Goal: Information Seeking & Learning: Learn about a topic

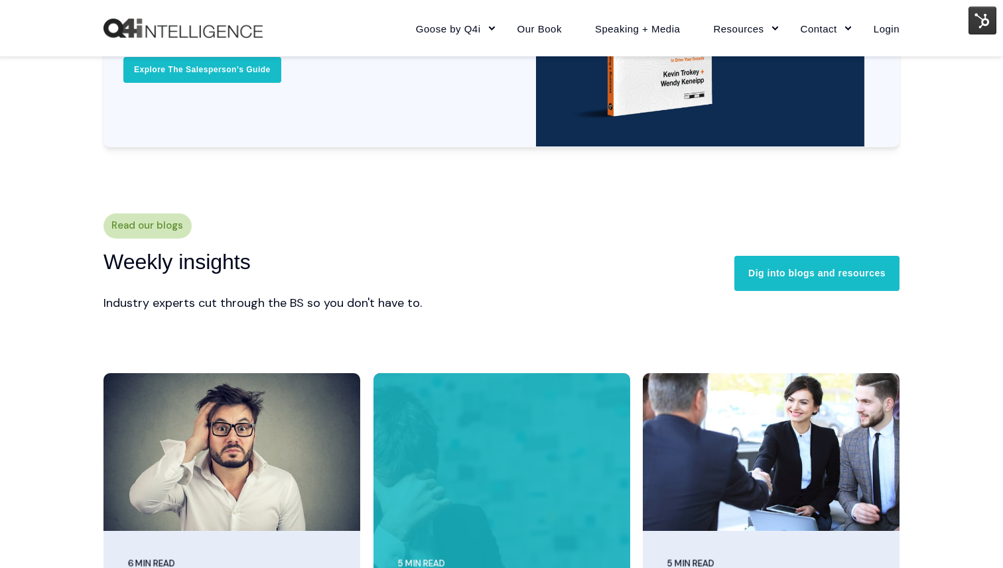
scroll to position [3072, 0]
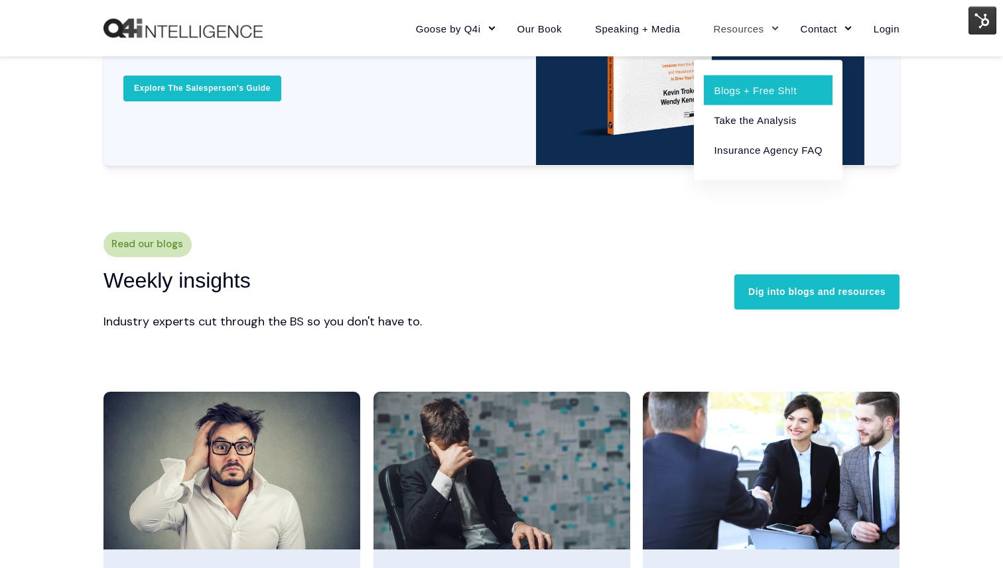
click at [740, 76] on link "Blogs + Free Sh!t" at bounding box center [768, 90] width 128 height 30
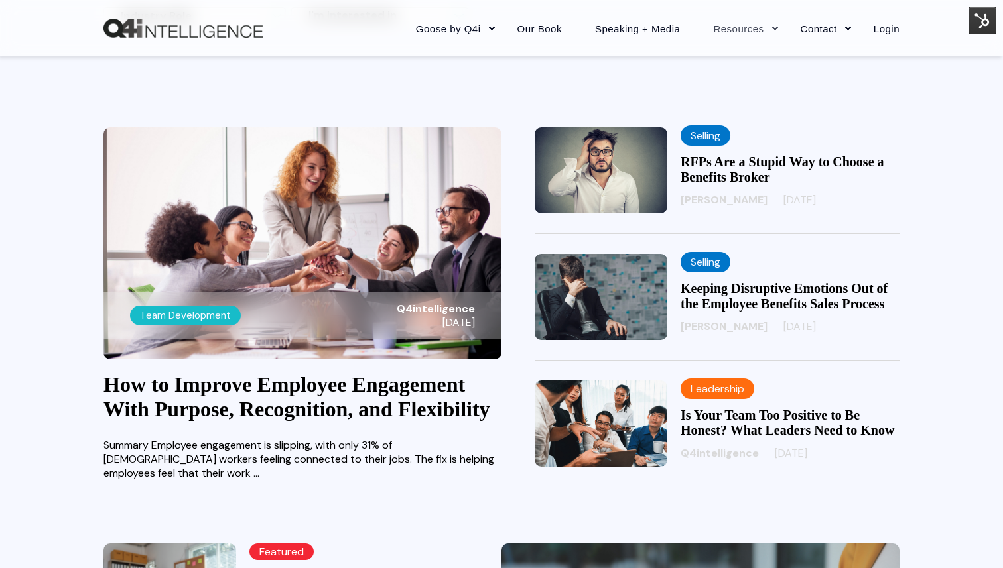
scroll to position [301, 0]
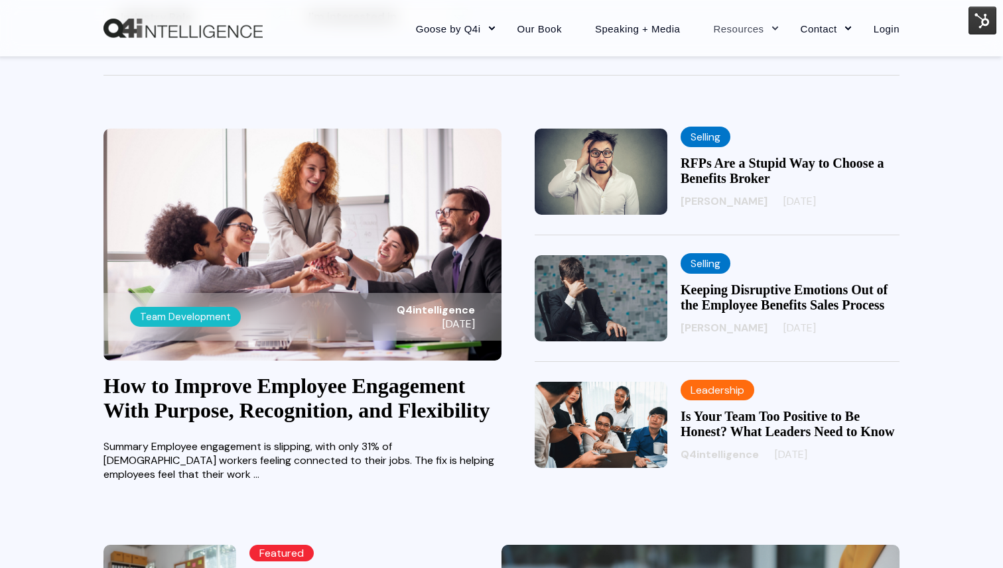
click at [783, 200] on span "09/15/25" at bounding box center [799, 201] width 32 height 14
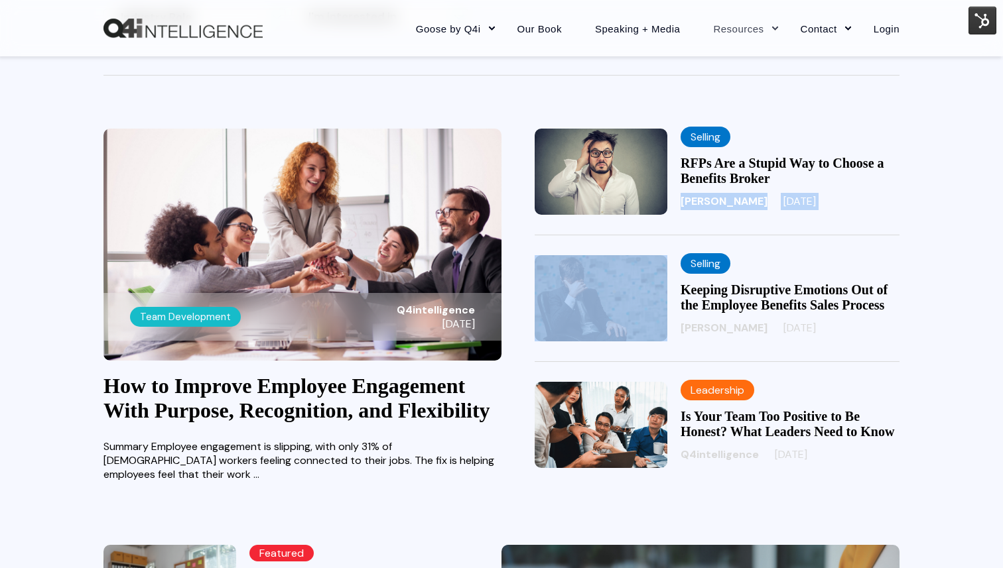
click at [783, 200] on span "09/15/25" at bounding box center [799, 201] width 32 height 14
click at [782, 219] on div "Selling RFPs Are a Stupid Way to Choose a Benefits Broker Kevin Trokey 09/15/25" at bounding box center [717, 182] width 365 height 107
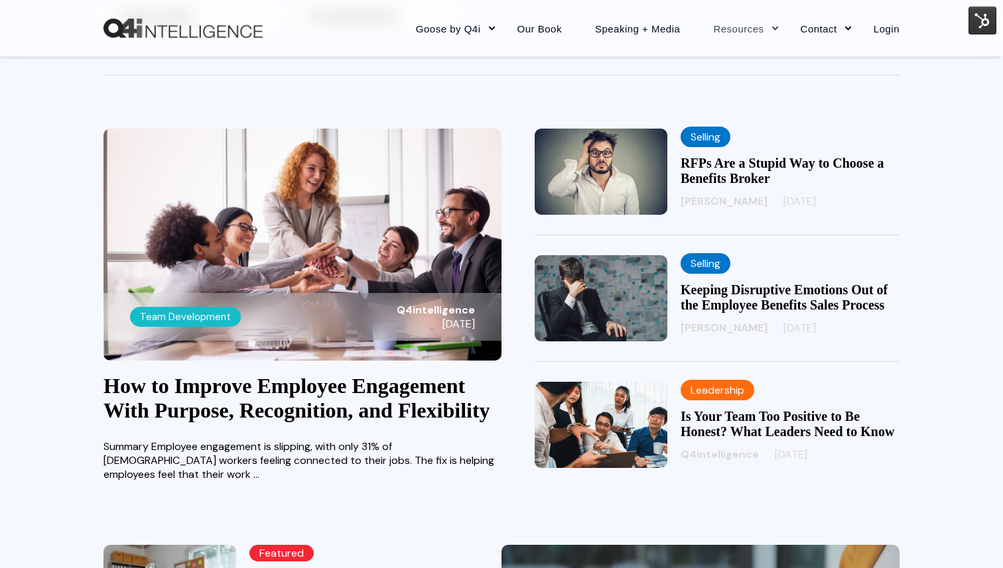
drag, startPoint x: 765, startPoint y: 198, endPoint x: 826, endPoint y: 198, distance: 61.0
click at [826, 198] on div "Kevin Trokey 09/15/25" at bounding box center [789, 201] width 219 height 17
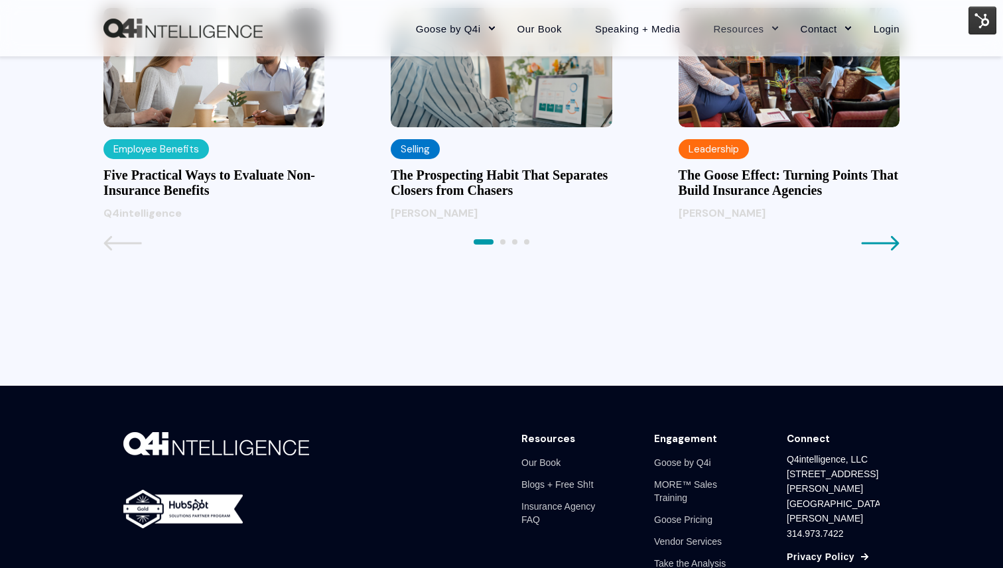
scroll to position [1473, 0]
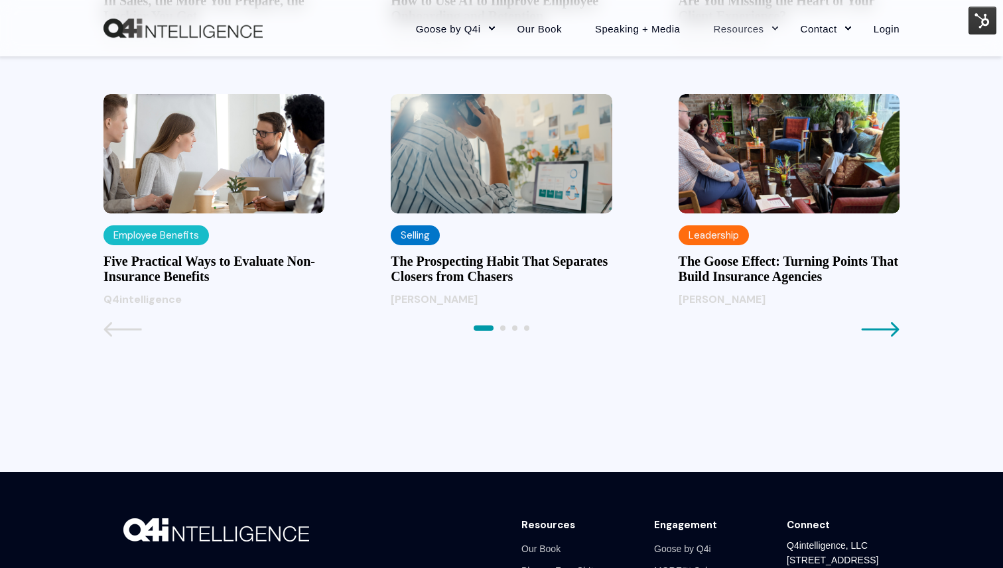
click at [884, 338] on icon "Next page" at bounding box center [880, 330] width 38 height 16
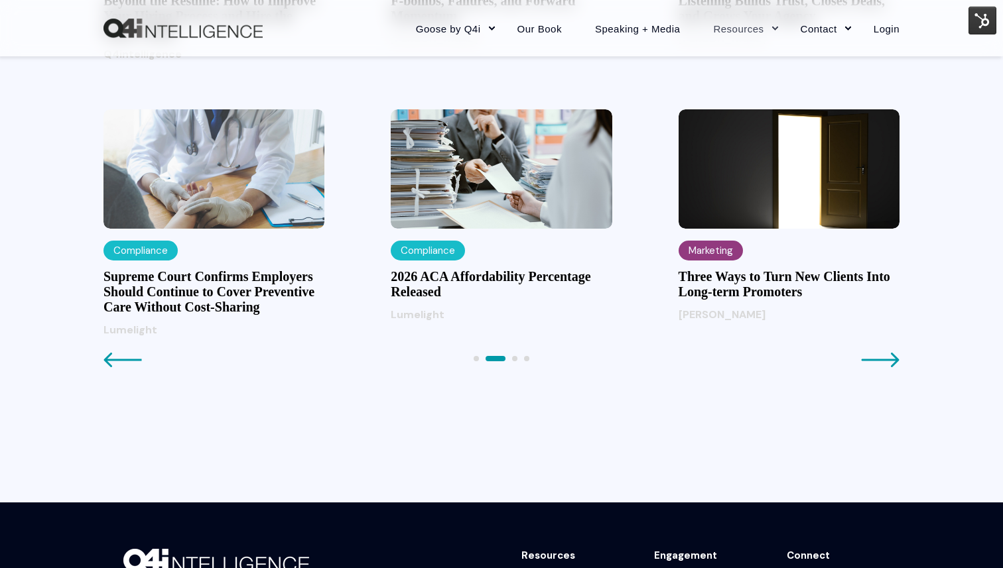
click at [114, 367] on icon "Previous page" at bounding box center [123, 360] width 38 height 15
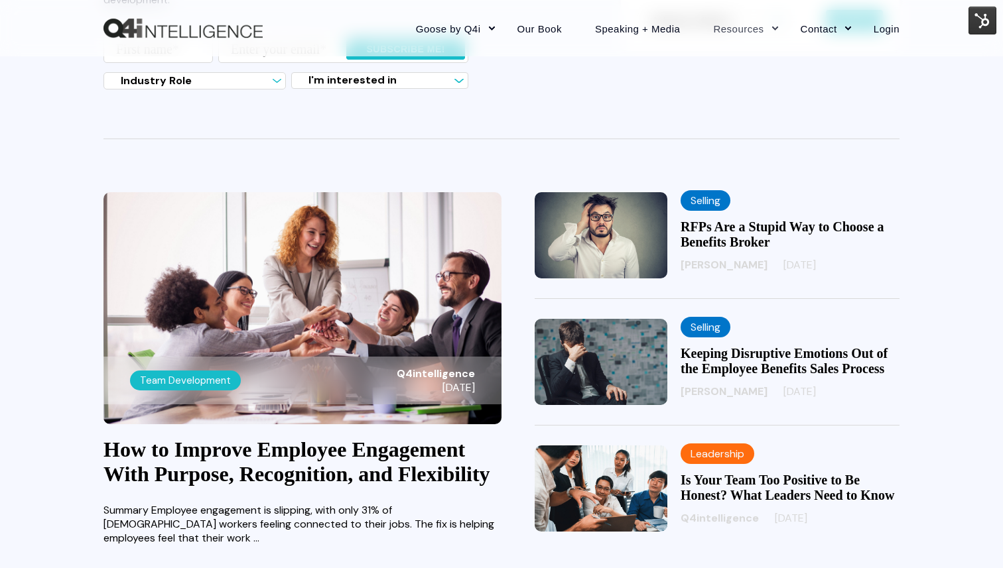
scroll to position [0, 0]
